Goal: Information Seeking & Learning: Find specific fact

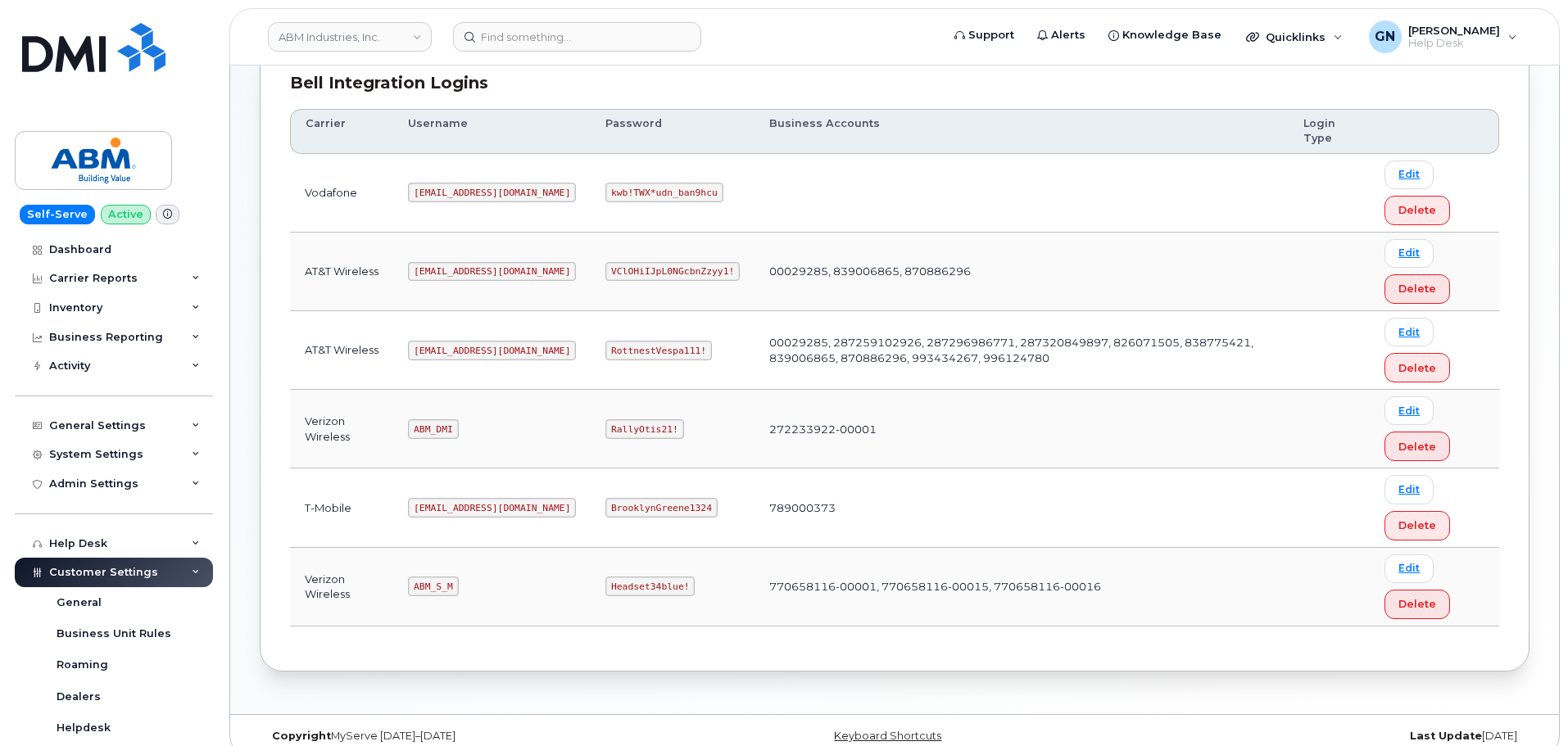
scroll to position [246, 0]
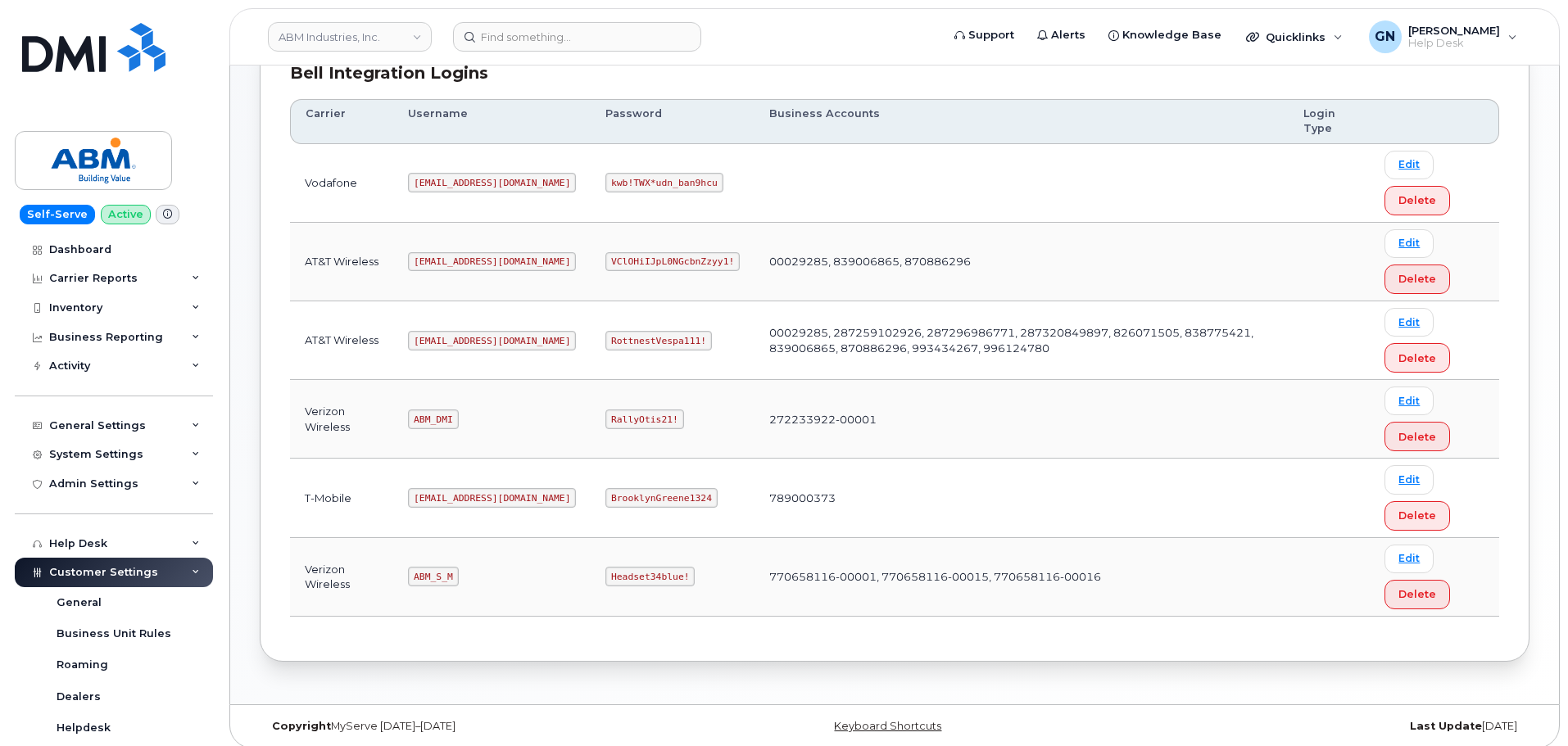
click at [433, 341] on code "[EMAIL_ADDRESS][DOMAIN_NAME]" at bounding box center [491, 341] width 168 height 20
copy code "[EMAIL_ADDRESS][DOMAIN_NAME]"
click at [611, 342] on code "RottnestVespa111!" at bounding box center [658, 341] width 106 height 20
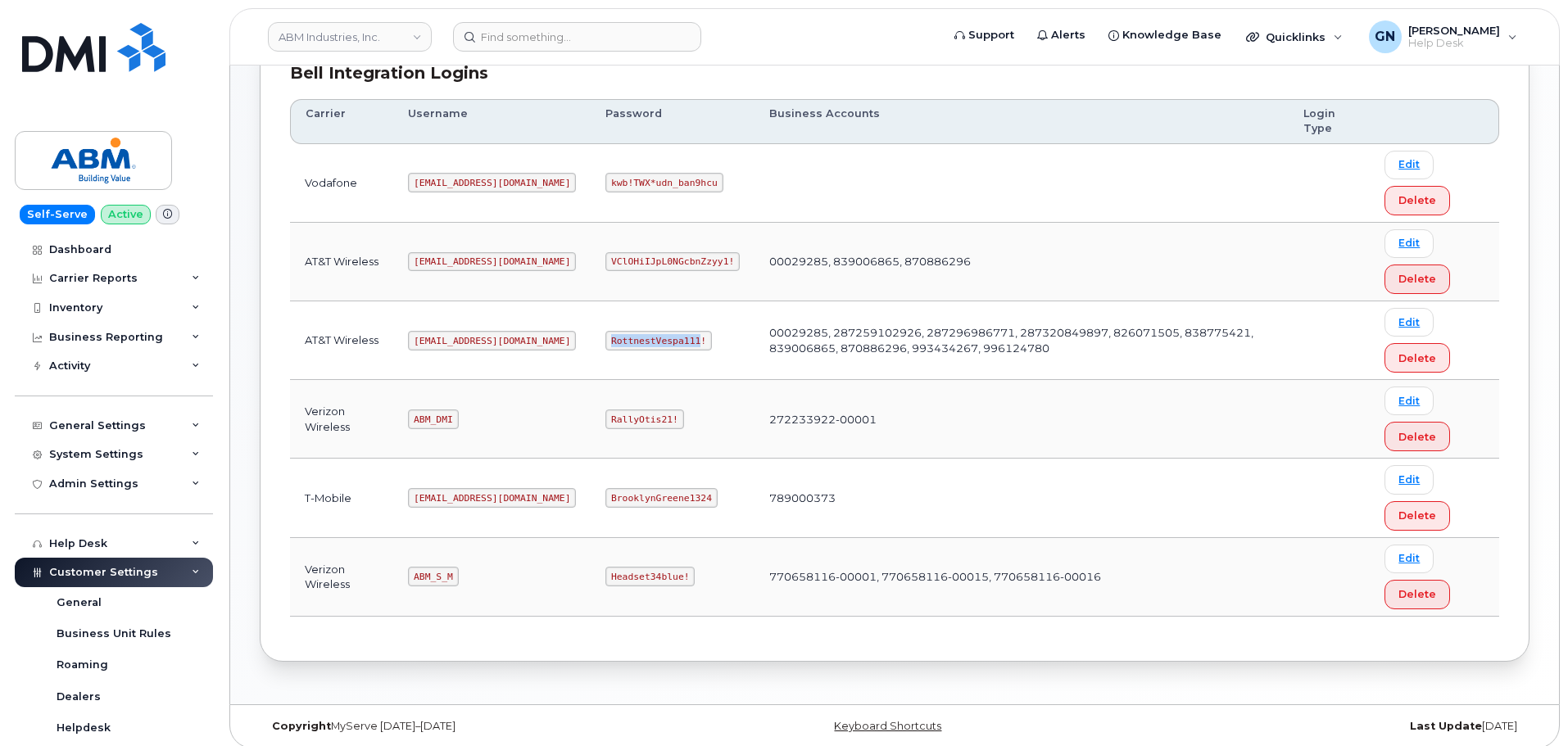
click at [611, 342] on code "RottnestVespa111!" at bounding box center [658, 341] width 106 height 20
copy code "RottnestVespa111!"
